Goal: Information Seeking & Learning: Learn about a topic

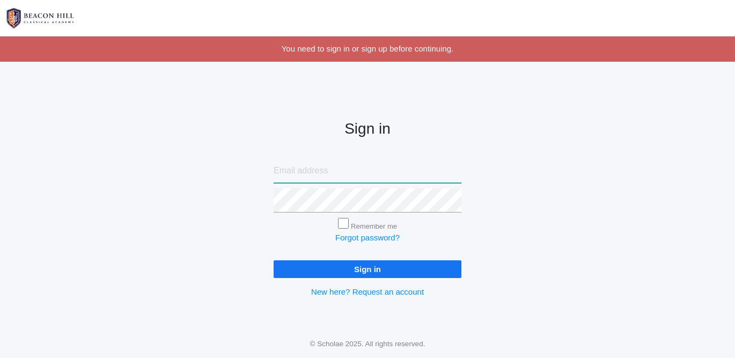
type input "[EMAIL_ADDRESS][DOMAIN_NAME]"
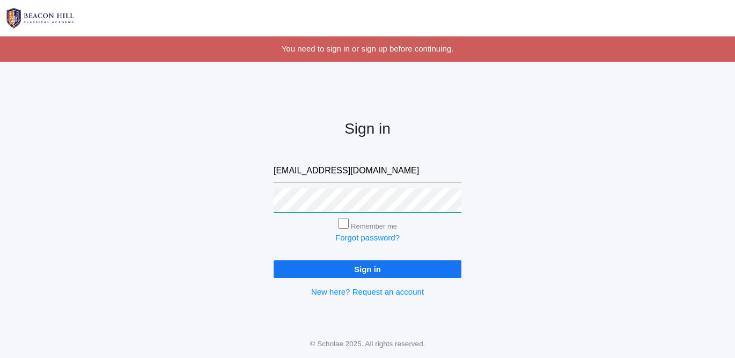
click at [368, 267] on input "Sign in" at bounding box center [368, 269] width 188 height 18
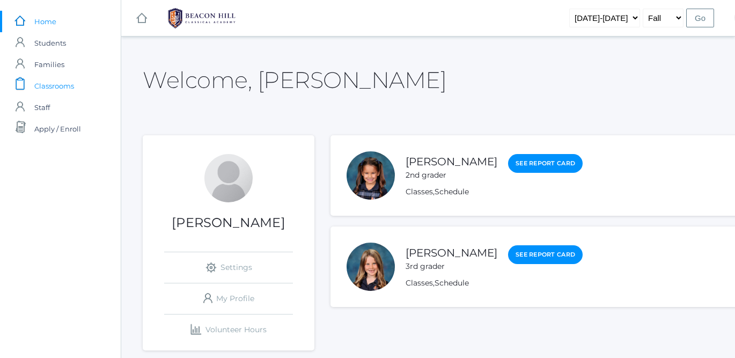
click at [58, 85] on span "Classrooms" at bounding box center [54, 85] width 40 height 21
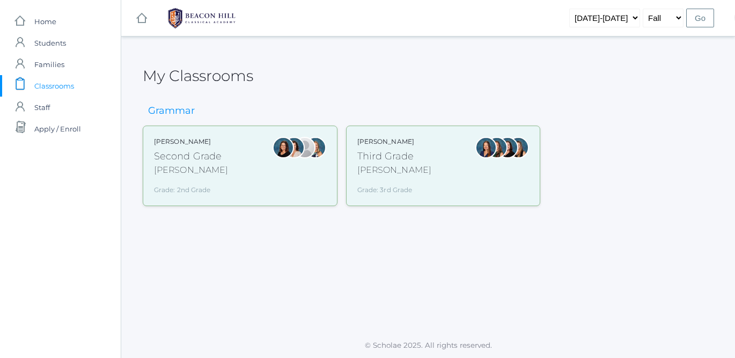
click at [183, 181] on div "Grade: 2nd Grade" at bounding box center [191, 188] width 74 height 14
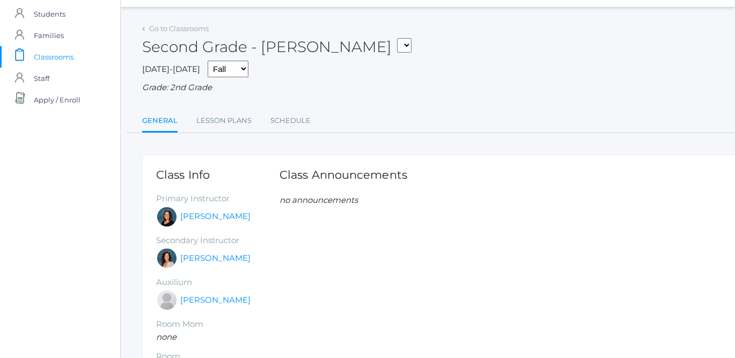
scroll to position [27, 1]
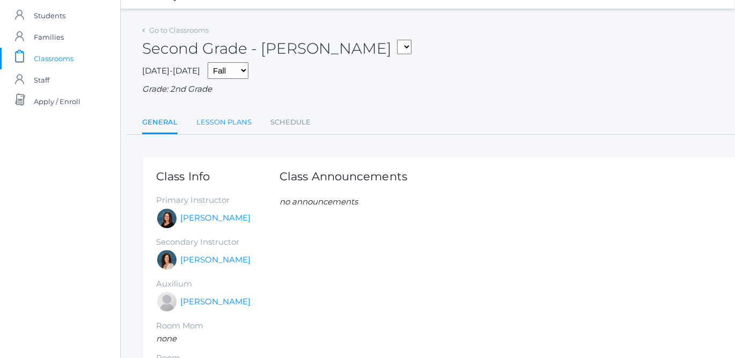
click at [218, 119] on link "Lesson Plans" at bounding box center [223, 122] width 55 height 21
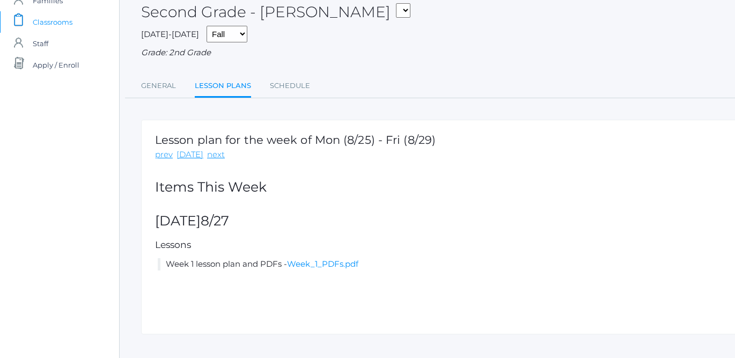
scroll to position [62, 2]
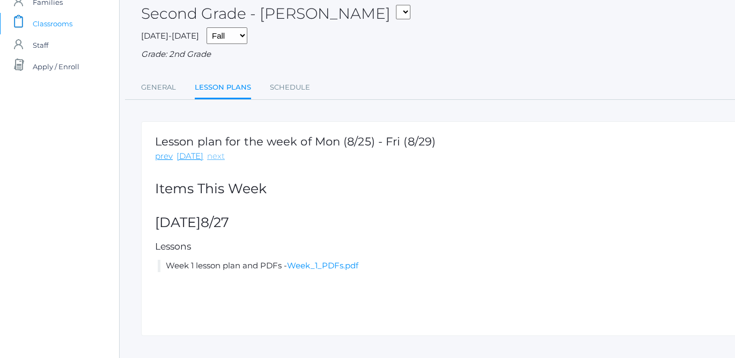
click at [215, 152] on link "next" at bounding box center [216, 156] width 18 height 12
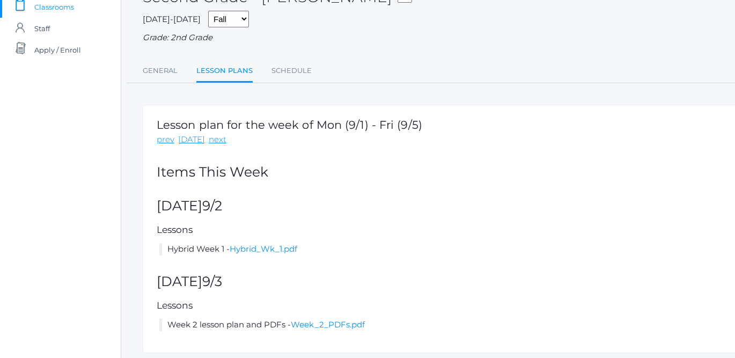
scroll to position [80, 0]
click at [263, 243] on link "Hybrid_Wk_1.pdf" at bounding box center [264, 247] width 68 height 10
